Goal: Information Seeking & Learning: Learn about a topic

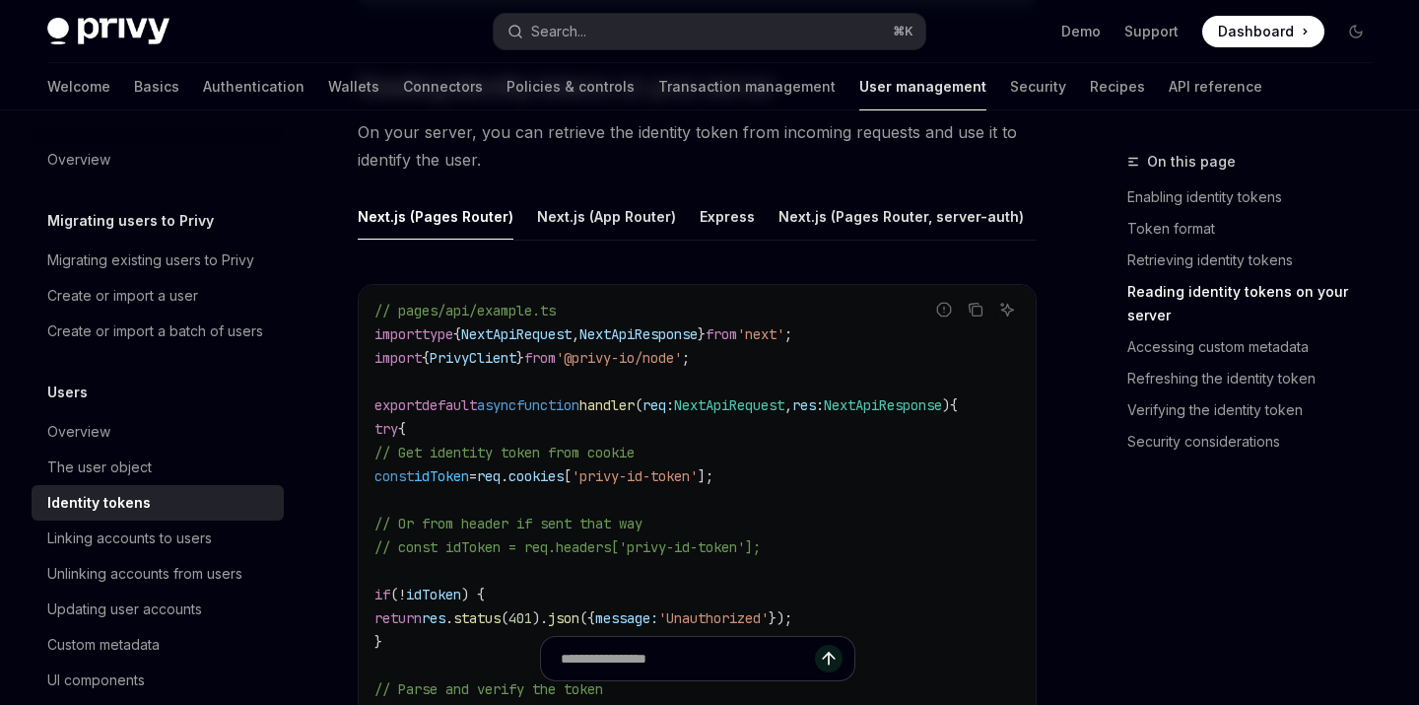
scroll to position [2712, 0]
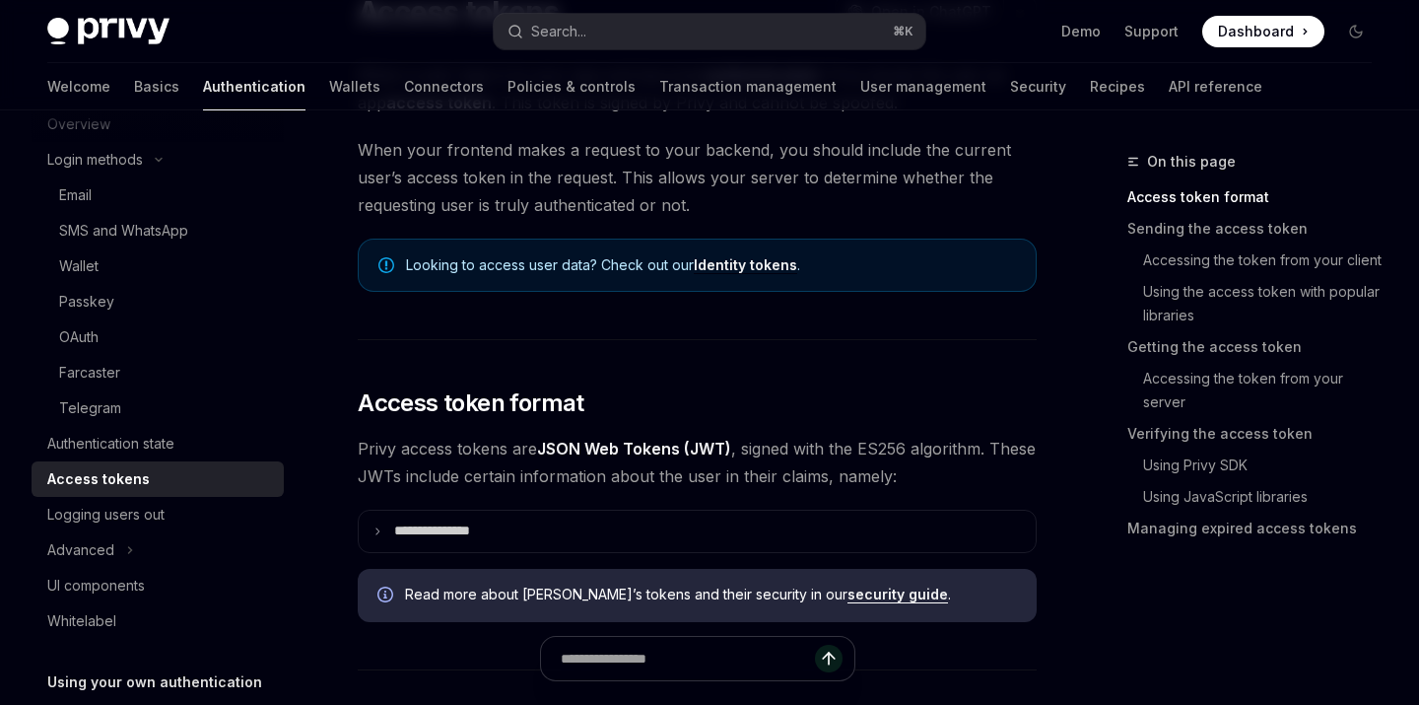
scroll to position [292, 0]
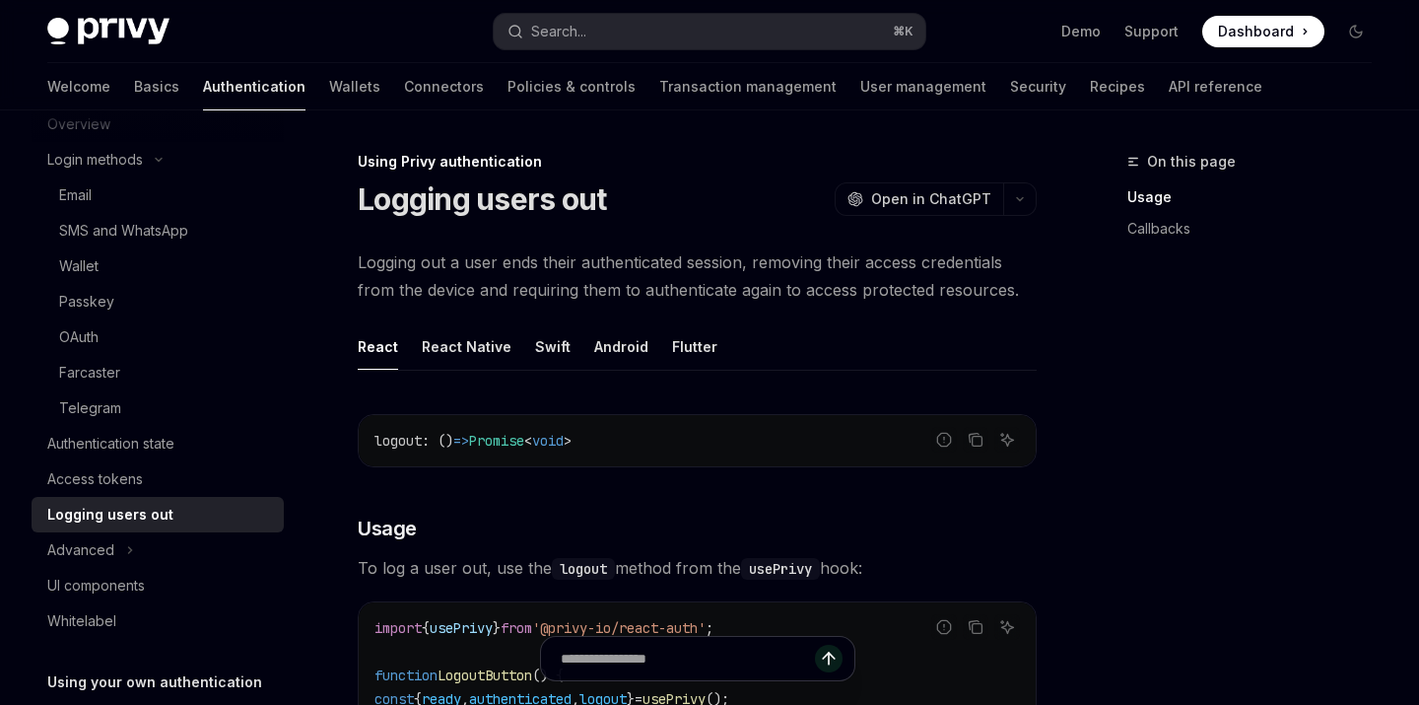
type textarea "*"
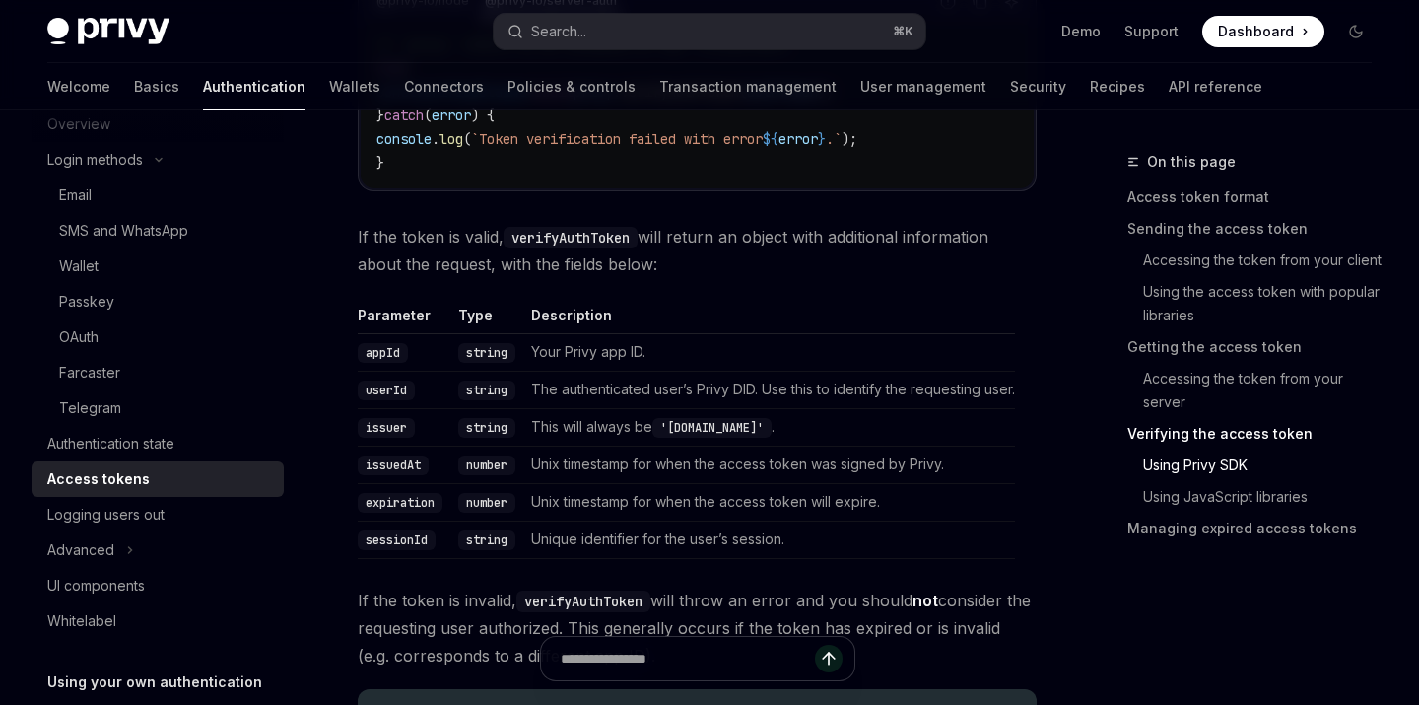
scroll to position [3819, 0]
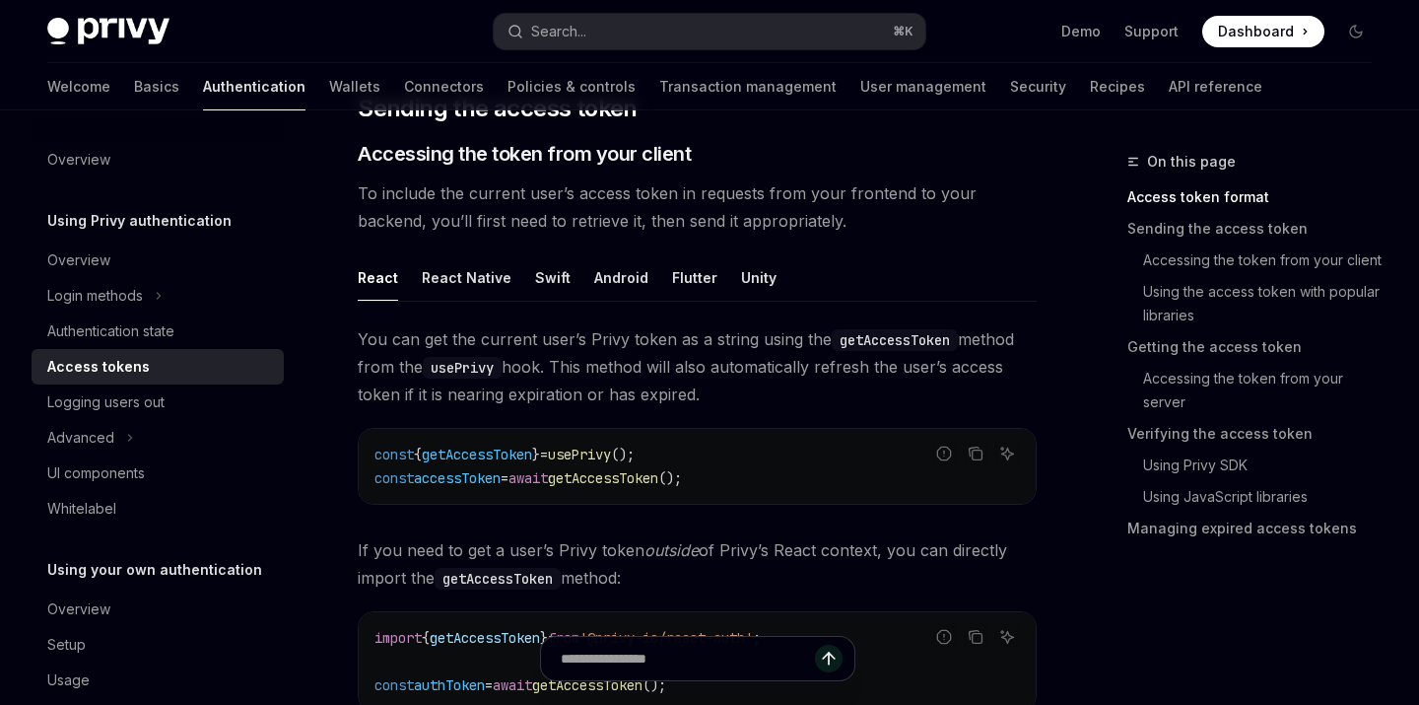
type textarea "*"
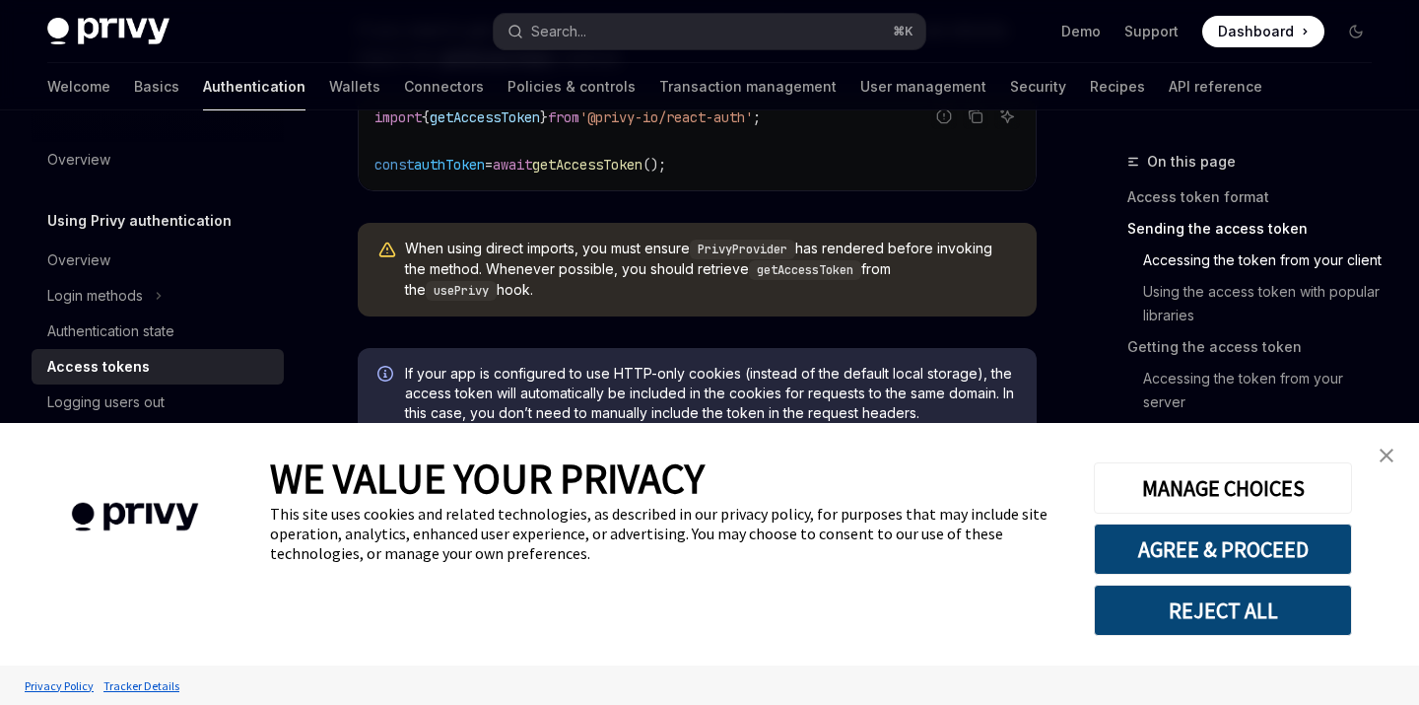
scroll to position [1345, 0]
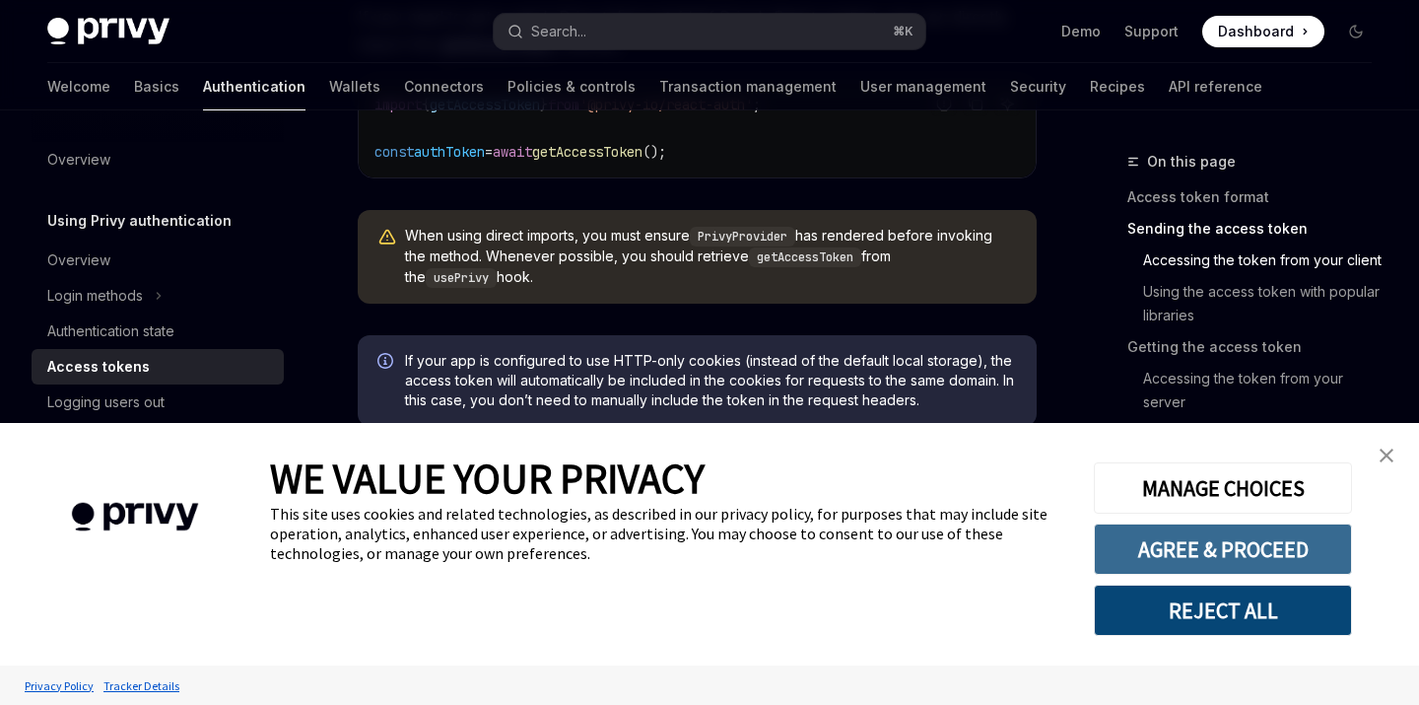
click at [1186, 538] on button "AGREE & PROCEED" at bounding box center [1223, 548] width 258 height 51
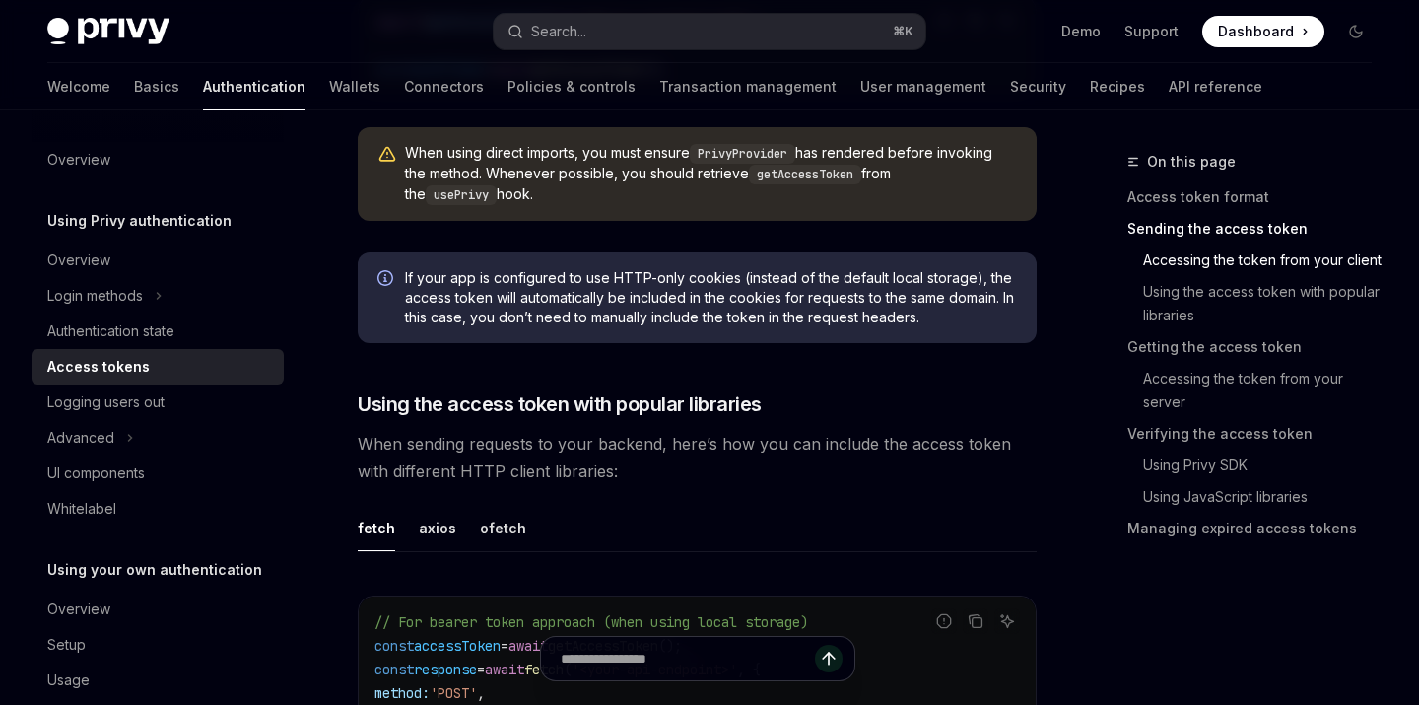
scroll to position [1303, 0]
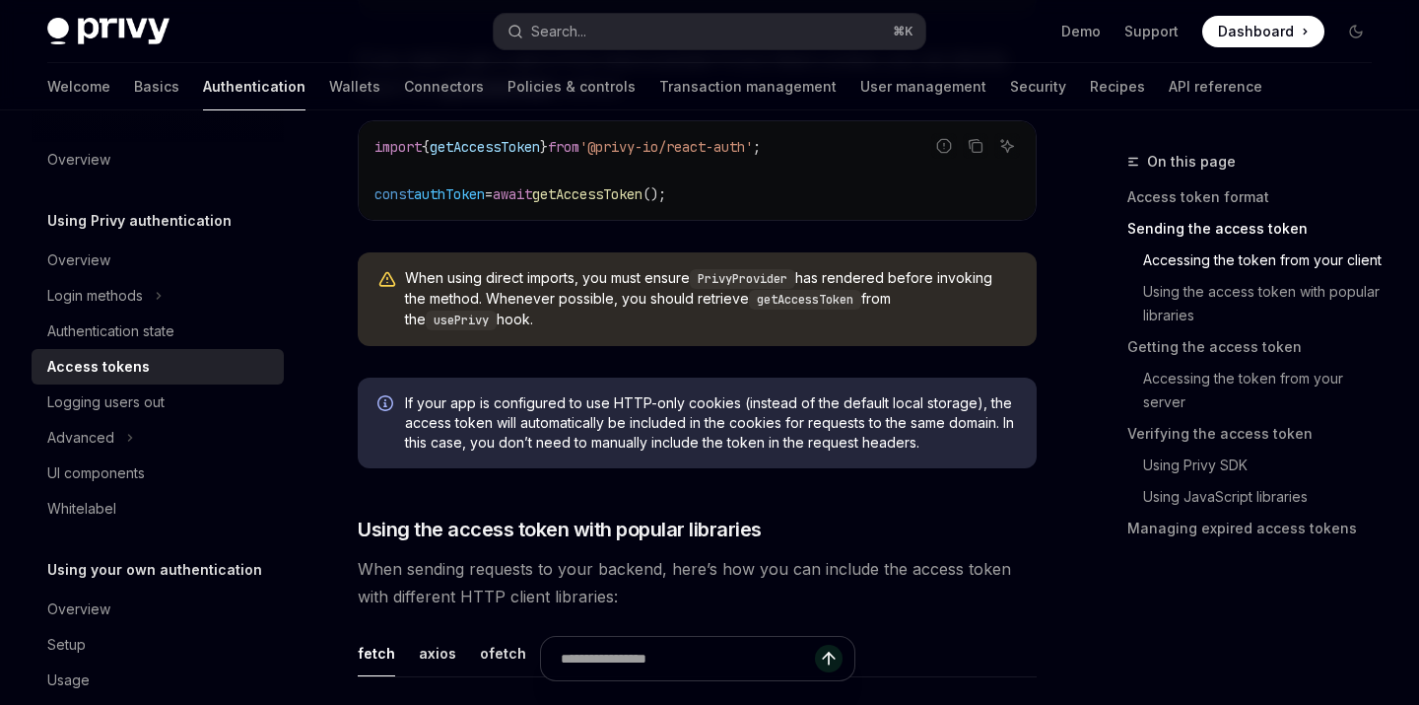
click at [717, 198] on code "import { getAccessToken } from '@privy-io/react-auth' ; const authToken = await…" at bounding box center [696, 170] width 645 height 71
